Goal: Entertainment & Leisure: Consume media (video, audio)

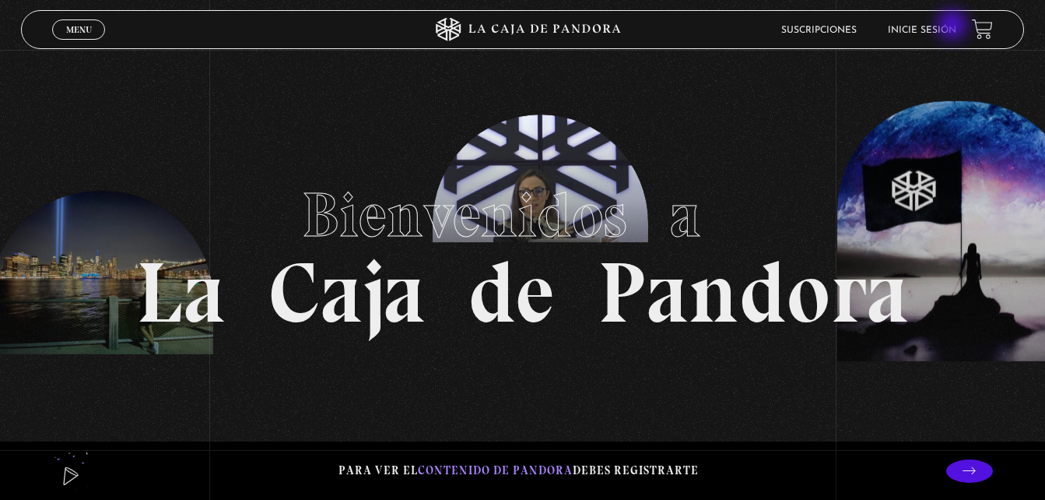
click at [954, 26] on link "Inicie sesión" at bounding box center [922, 30] width 68 height 9
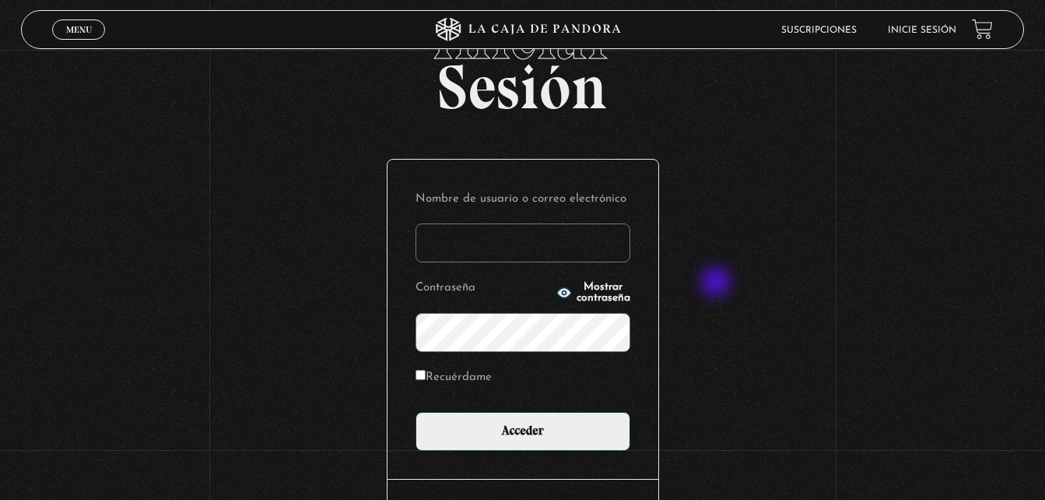
scroll to position [75, 0]
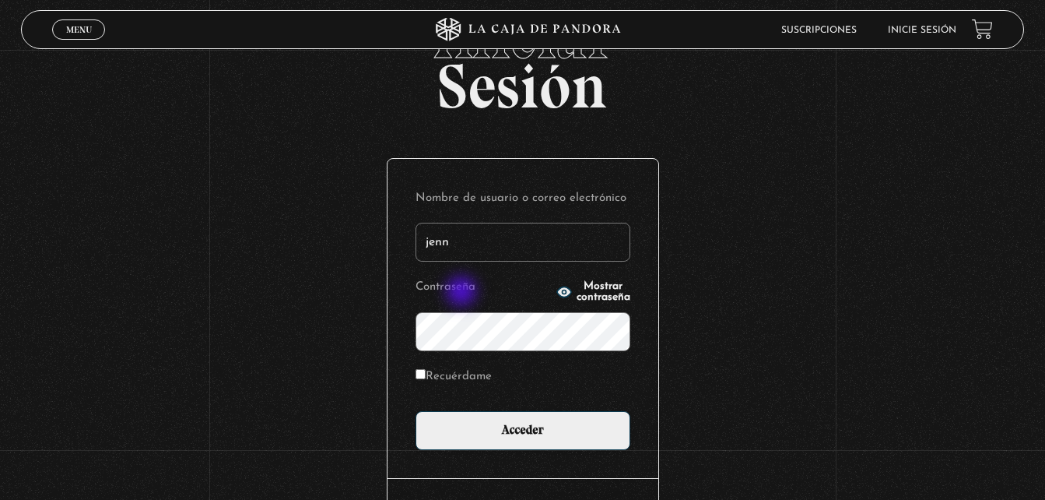
type input "jenn29300@gmail.com"
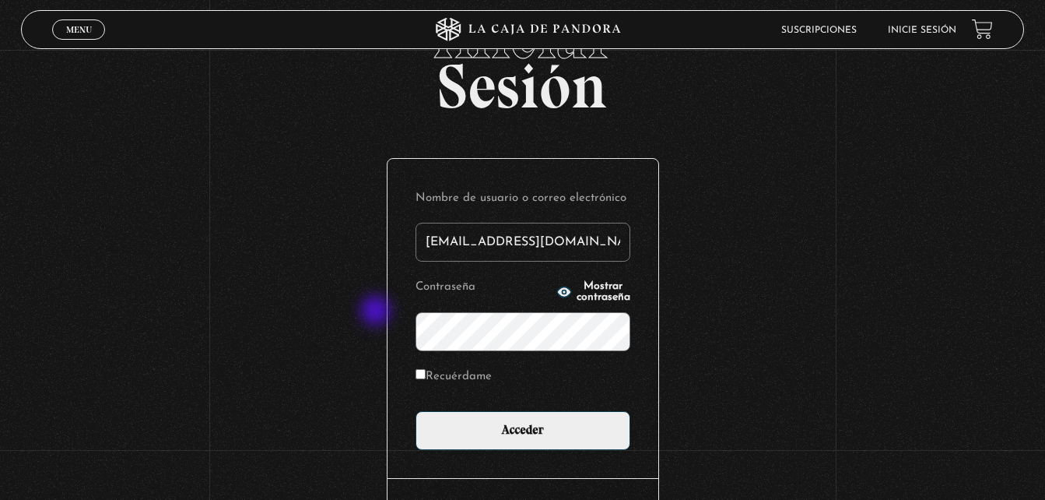
click at [416, 411] on input "Acceder" at bounding box center [523, 430] width 215 height 39
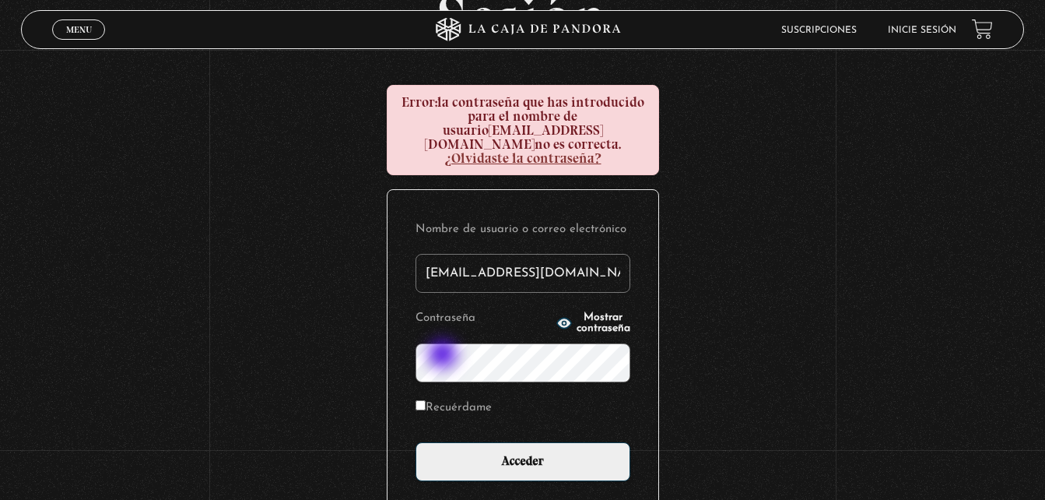
scroll to position [144, 0]
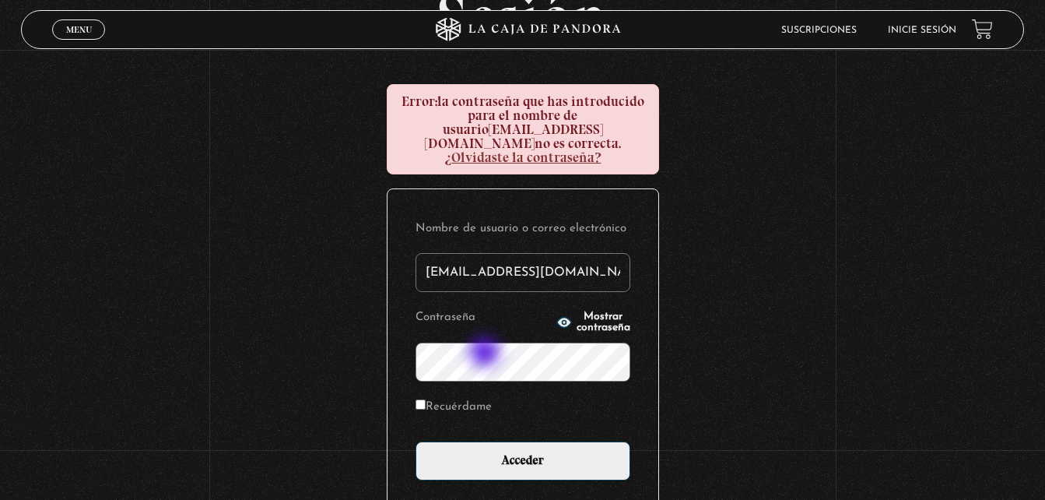
click at [416, 441] on input "Acceder" at bounding box center [523, 460] width 215 height 39
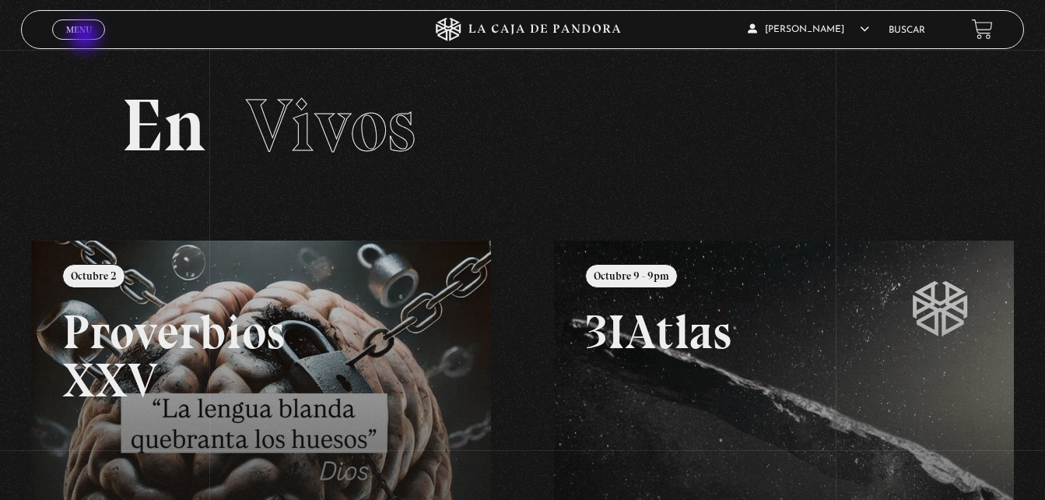
click at [86, 38] on span "Cerrar" at bounding box center [79, 43] width 37 height 11
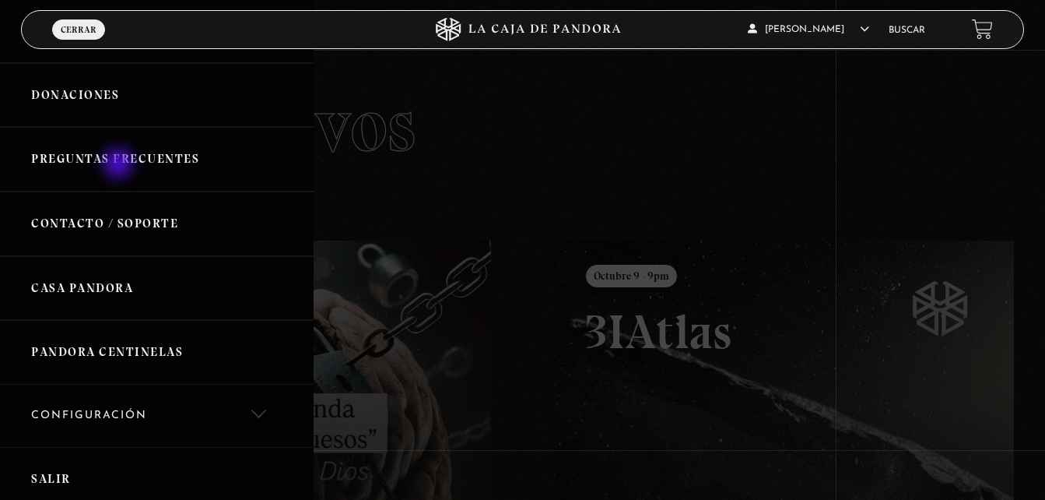
scroll to position [374, 0]
click at [687, 266] on div at bounding box center [522, 250] width 1045 height 500
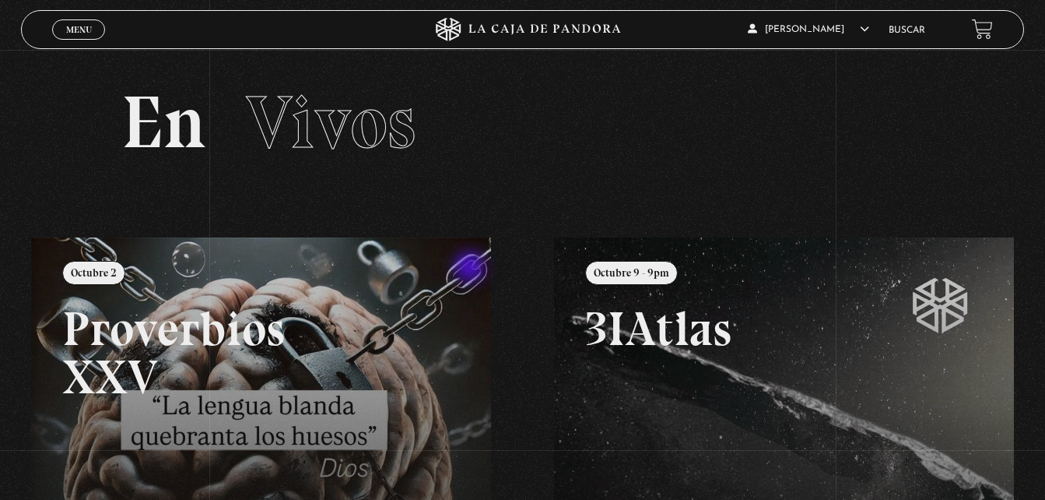
scroll to position [0, 0]
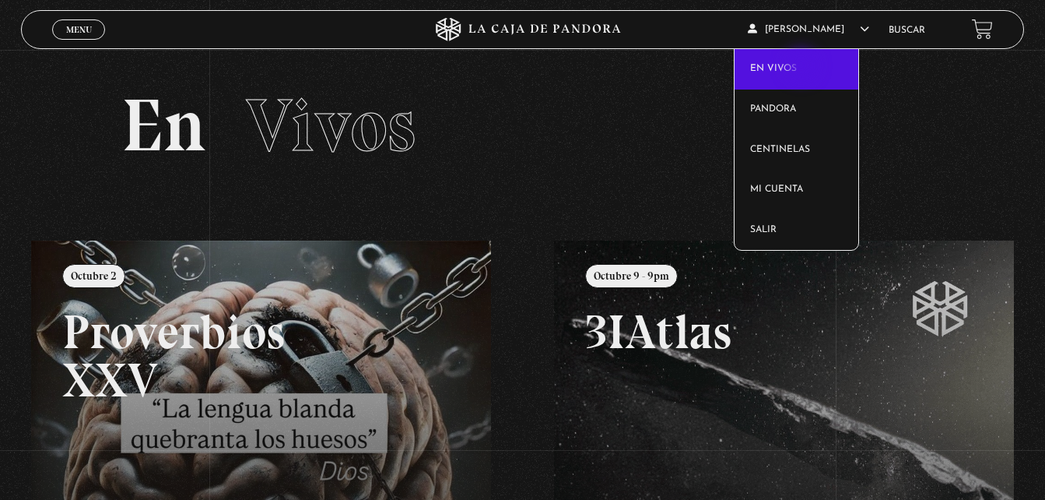
click at [803, 67] on link "En vivos" at bounding box center [797, 69] width 124 height 40
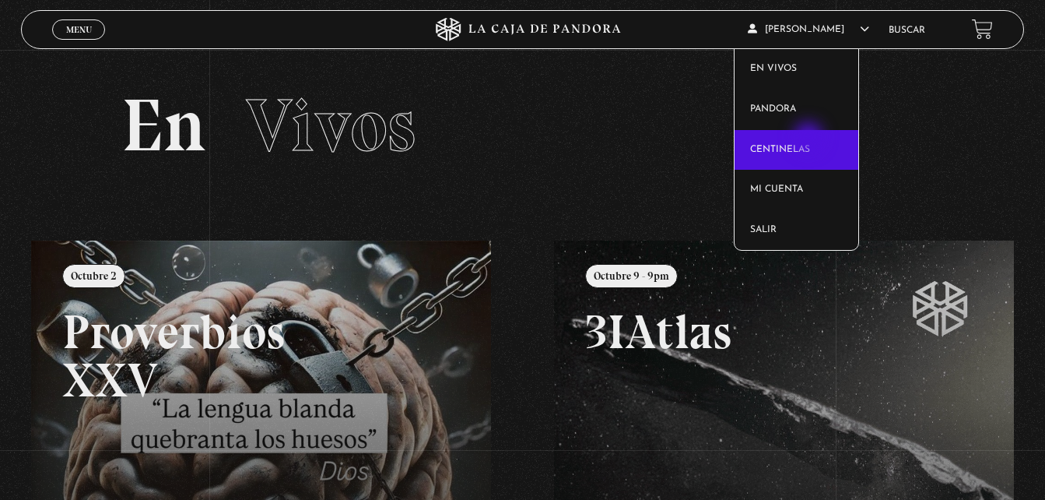
click at [810, 139] on link "Centinelas" at bounding box center [797, 150] width 124 height 40
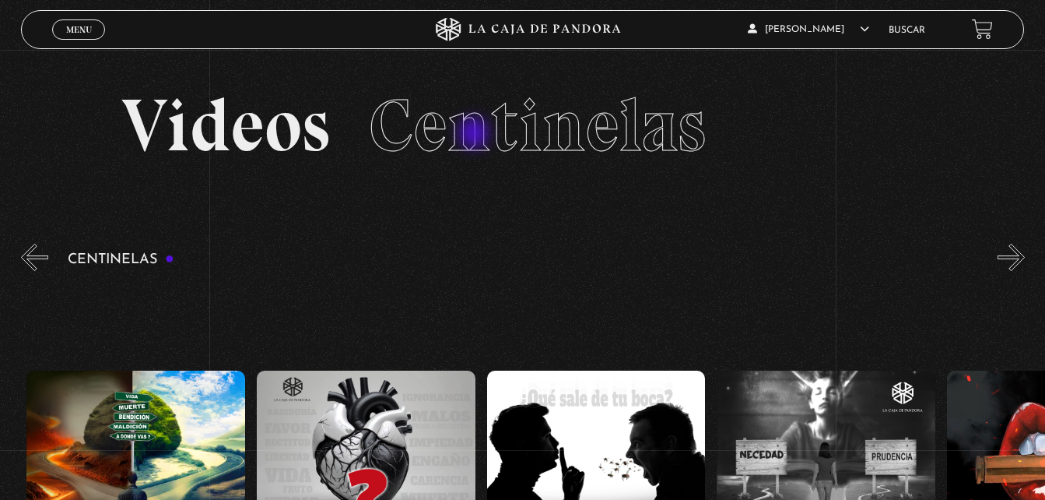
click at [476, 135] on span "Centinelas" at bounding box center [537, 125] width 337 height 89
click at [225, 153] on h2 "Videos Centinelas" at bounding box center [522, 126] width 802 height 74
click at [30, 264] on button "«" at bounding box center [34, 257] width 27 height 27
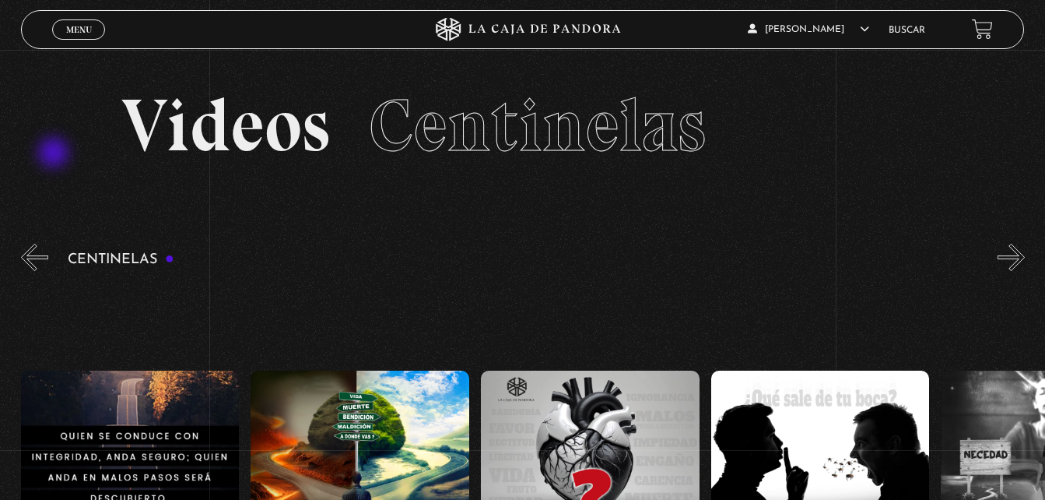
scroll to position [0, 2762]
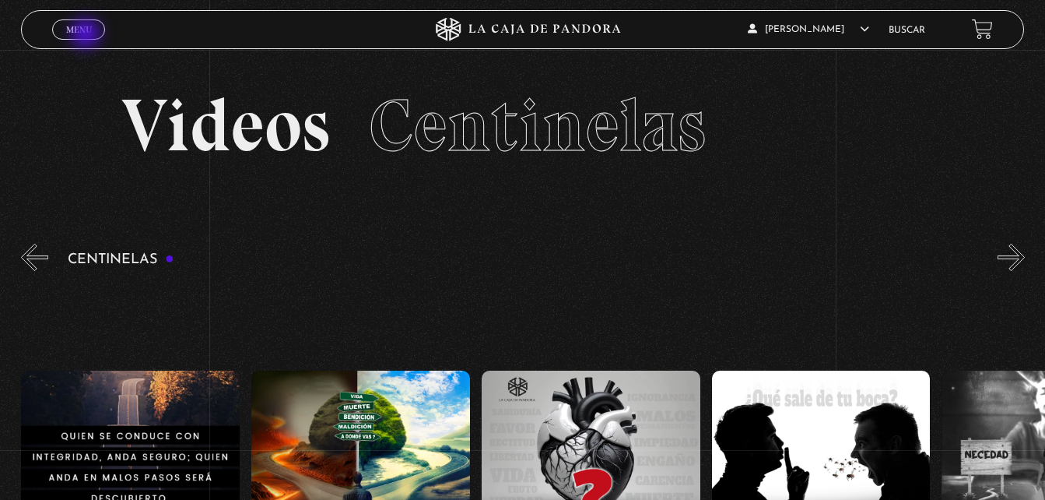
click at [87, 35] on link "Menu Cerrar" at bounding box center [78, 29] width 53 height 20
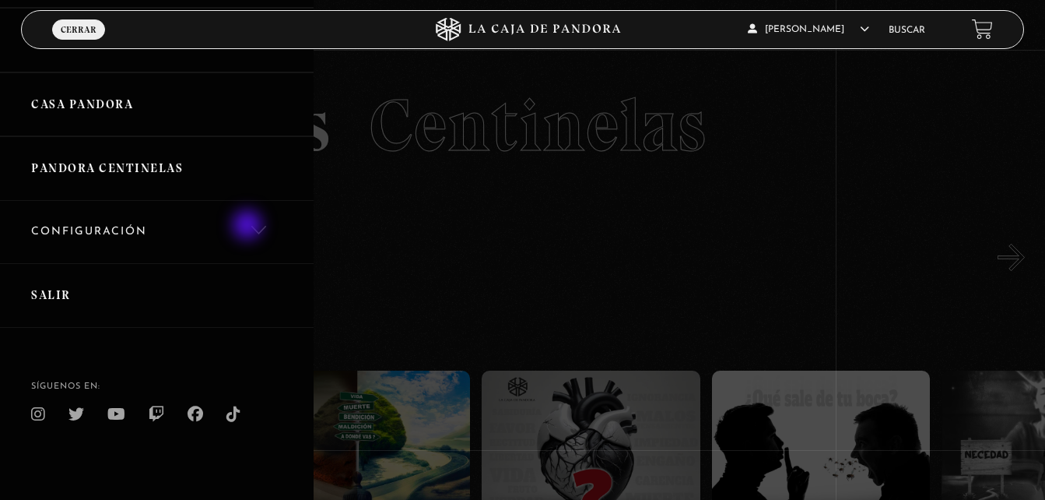
scroll to position [0, 0]
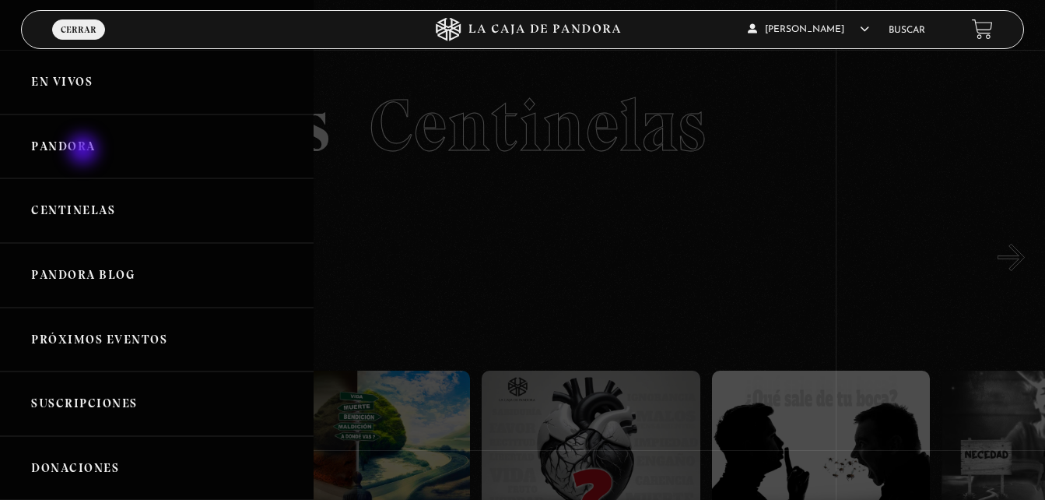
click at [85, 151] on link "Pandora" at bounding box center [157, 146] width 314 height 65
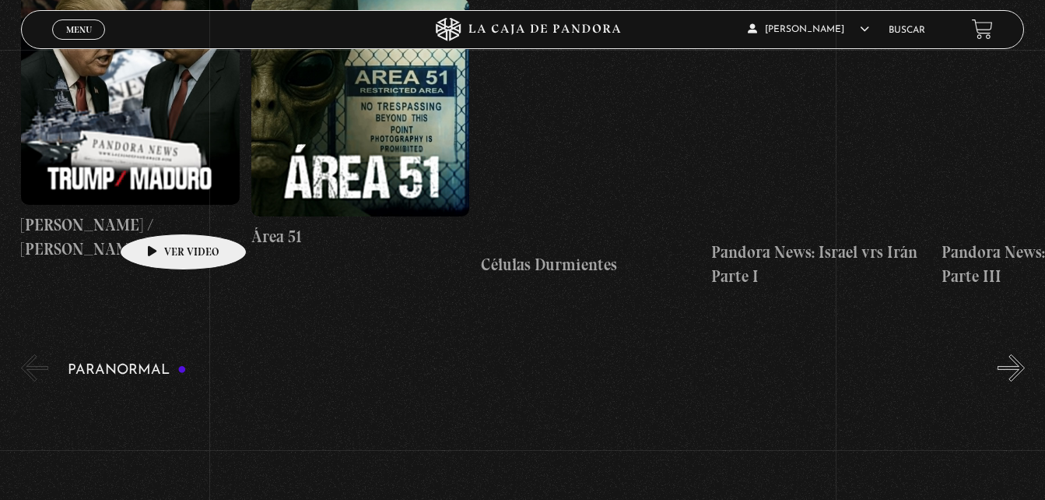
scroll to position [411, 0]
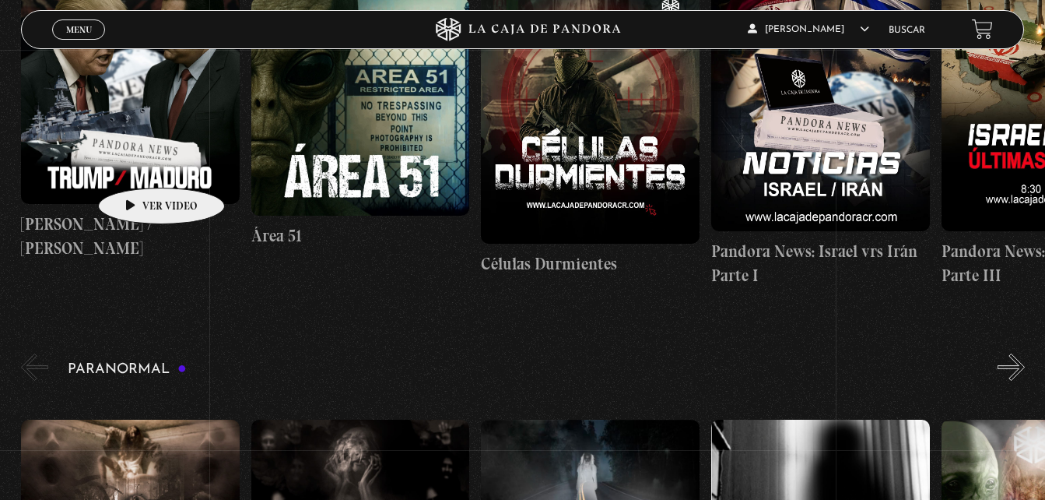
click at [137, 164] on figure at bounding box center [130, 94] width 219 height 219
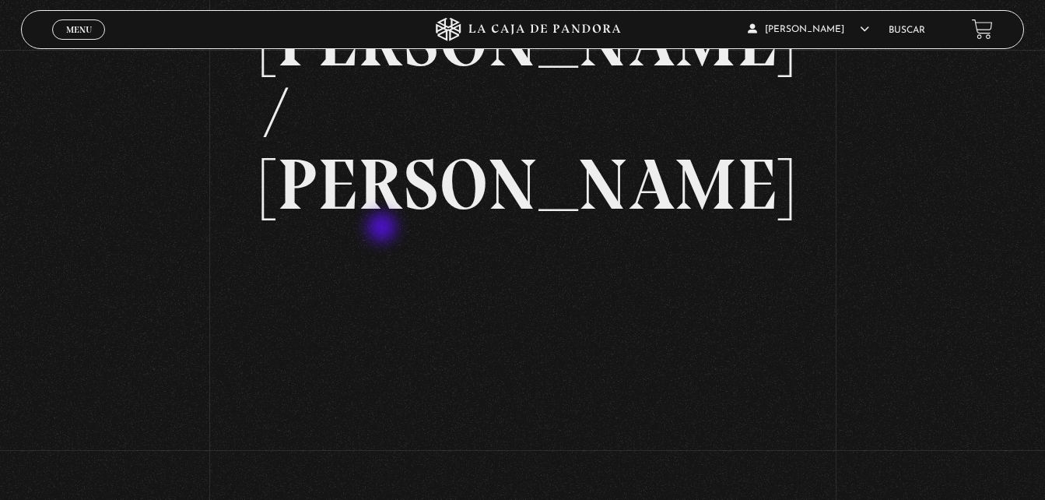
scroll to position [126, 0]
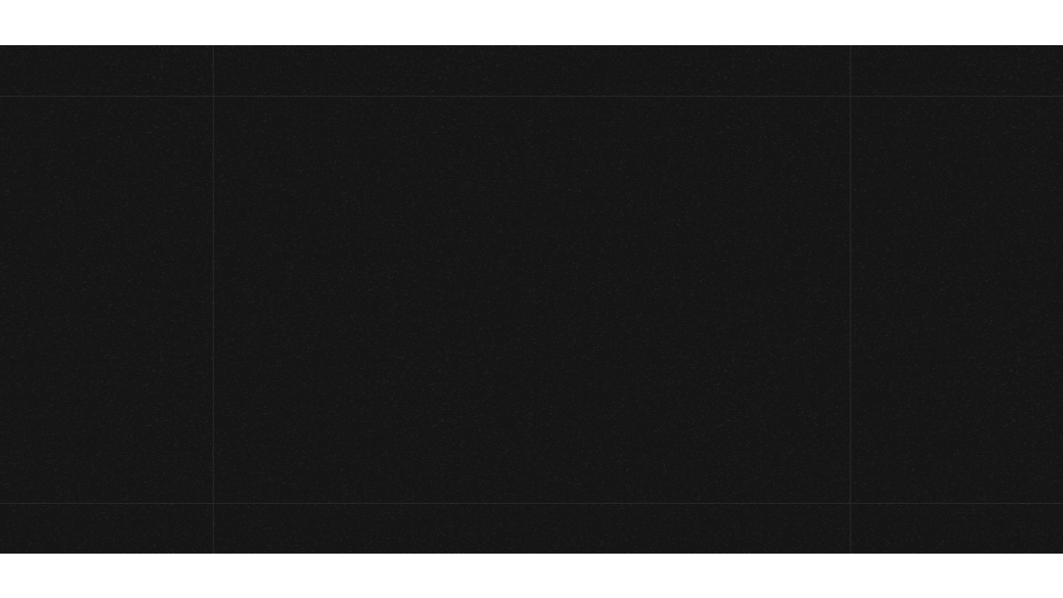
scroll to position [114, 0]
